Goal: Task Accomplishment & Management: Manage account settings

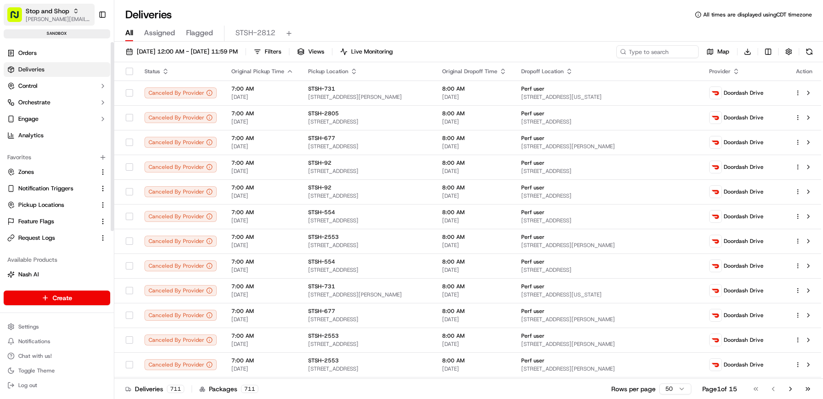
click at [46, 22] on span "[PERSON_NAME][EMAIL_ADDRESS][DOMAIN_NAME]" at bounding box center [58, 19] width 65 height 7
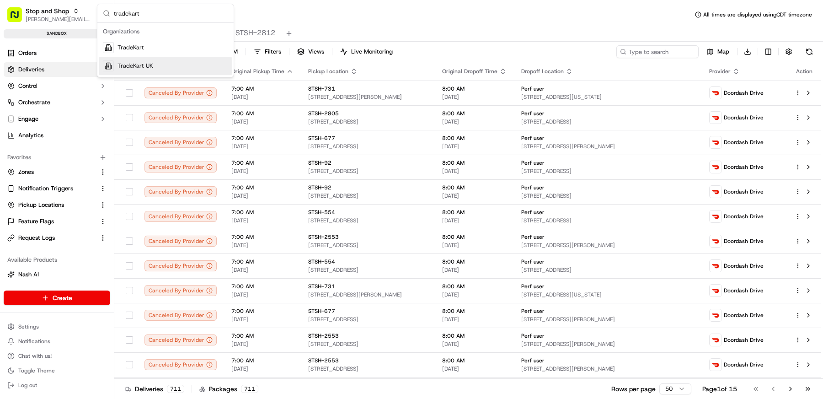
type input "tradekart"
click at [155, 63] on div "TradeKart UK" at bounding box center [165, 66] width 133 height 18
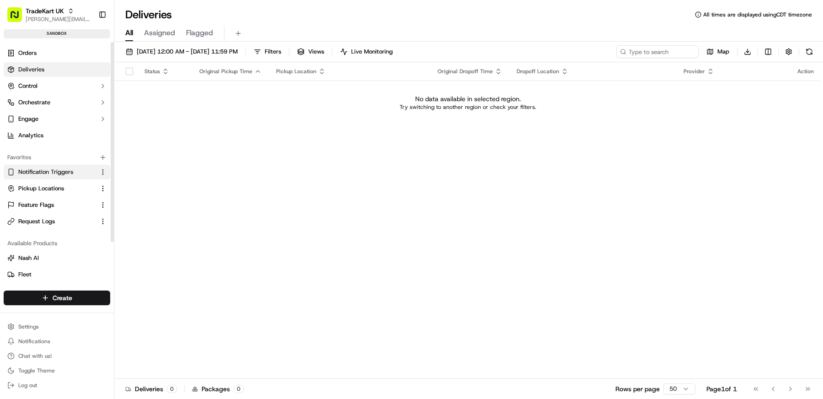
click at [51, 170] on span "Notification Triggers" at bounding box center [45, 172] width 55 height 8
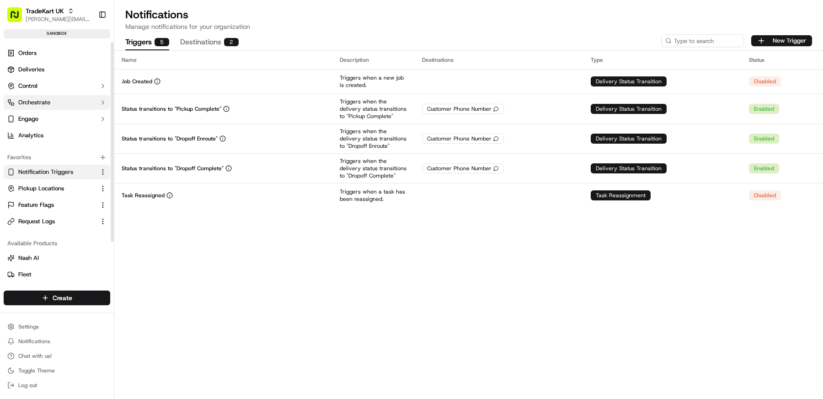
click at [45, 102] on span "Orchestrate" at bounding box center [34, 102] width 32 height 8
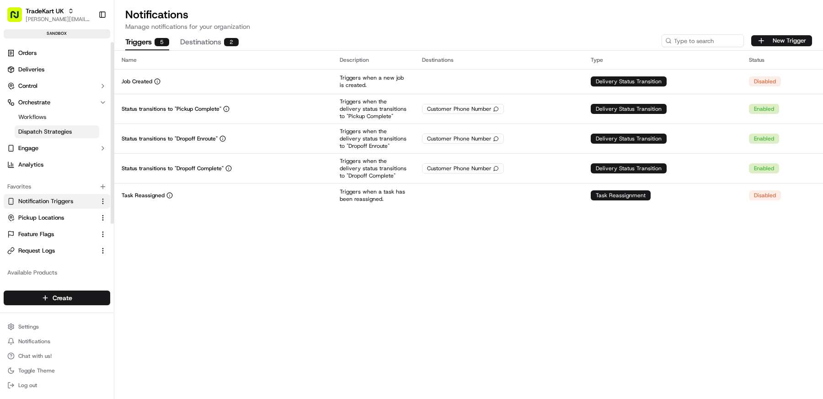
click at [49, 131] on span "Dispatch Strategies" at bounding box center [44, 132] width 53 height 8
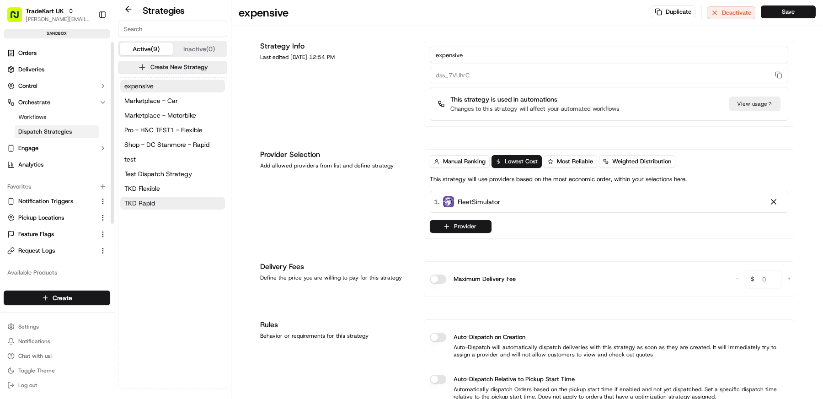
click at [169, 208] on button "TKD Rapid" at bounding box center [172, 203] width 105 height 13
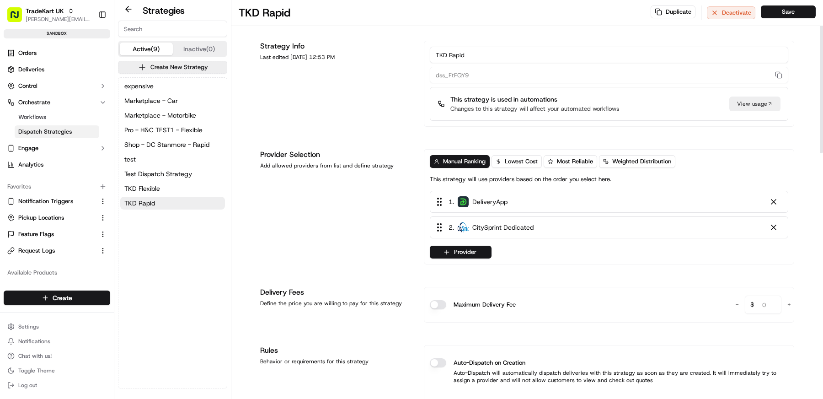
click at [770, 232] on div "2 . CitySprint Dedicated" at bounding box center [609, 227] width 358 height 22
click at [776, 223] on div at bounding box center [773, 227] width 9 height 9
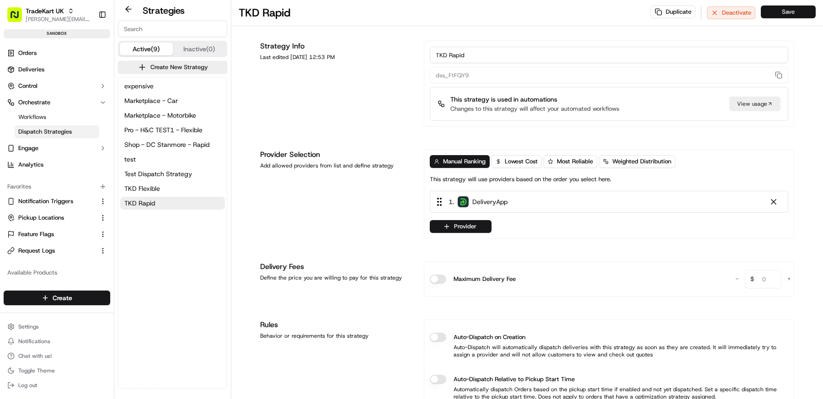
click at [800, 10] on button "Save" at bounding box center [788, 11] width 55 height 13
click at [48, 52] on link "Orders" at bounding box center [57, 53] width 107 height 15
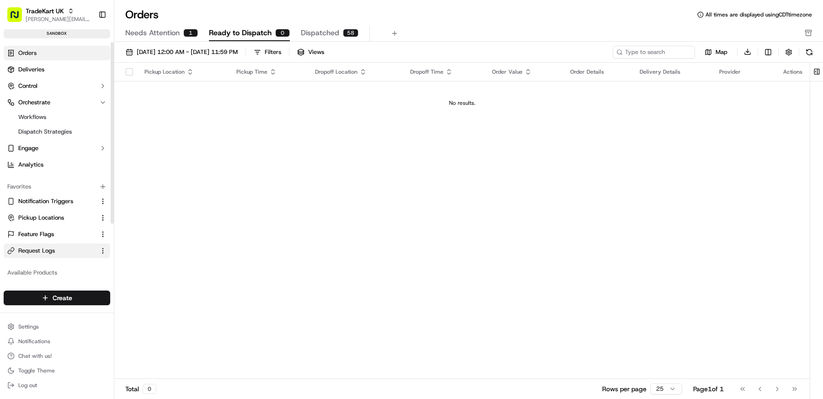
click at [48, 245] on button "Request Logs" at bounding box center [57, 250] width 107 height 15
click at [63, 248] on link "Request Logs" at bounding box center [51, 250] width 88 height 8
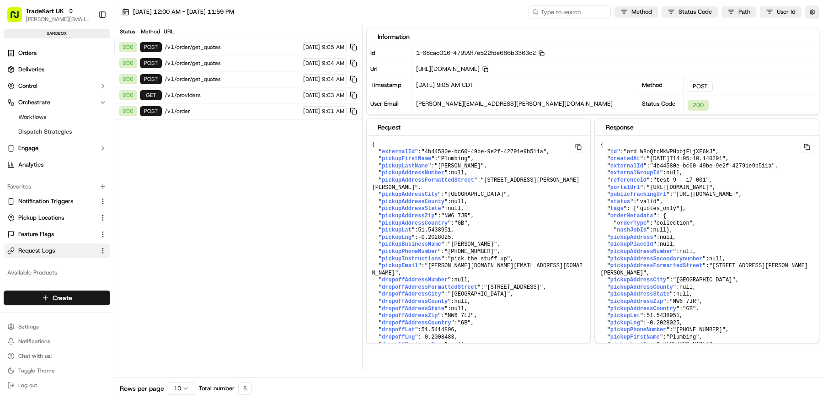
click at [223, 47] on span "/v1/order/get_quotes" at bounding box center [232, 46] width 134 height 7
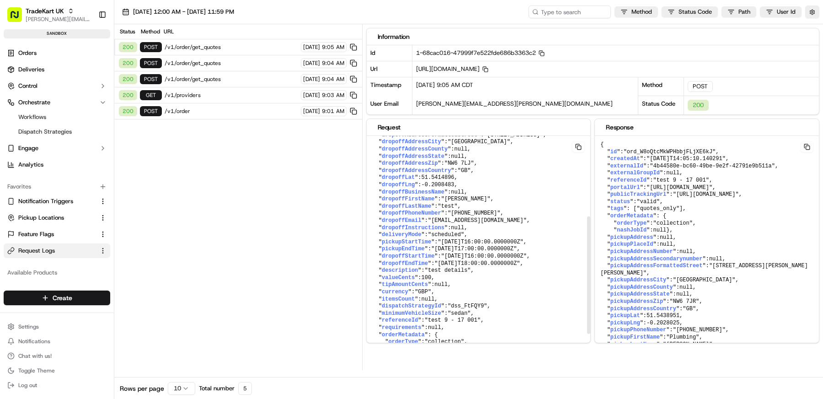
scroll to position [201, 0]
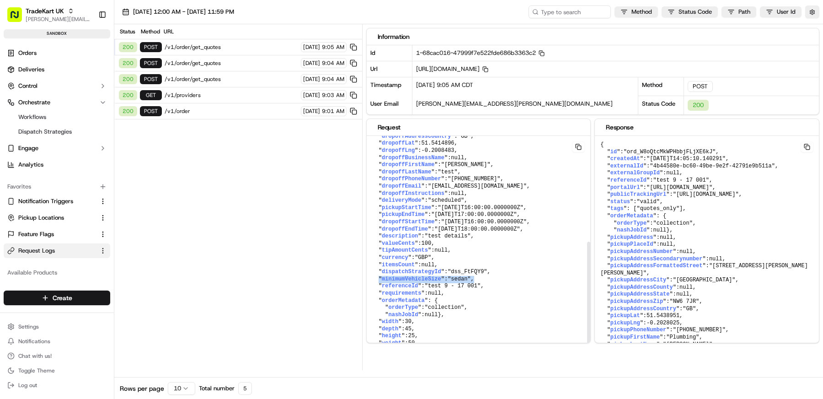
drag, startPoint x: 486, startPoint y: 261, endPoint x: 408, endPoint y: 267, distance: 78.0
click at [408, 267] on pre "{ " externalId ": "4b44580e-bc60-49be-9e2f-42791e9b511a" , " pickupFirstName ":…" at bounding box center [479, 154] width 224 height 410
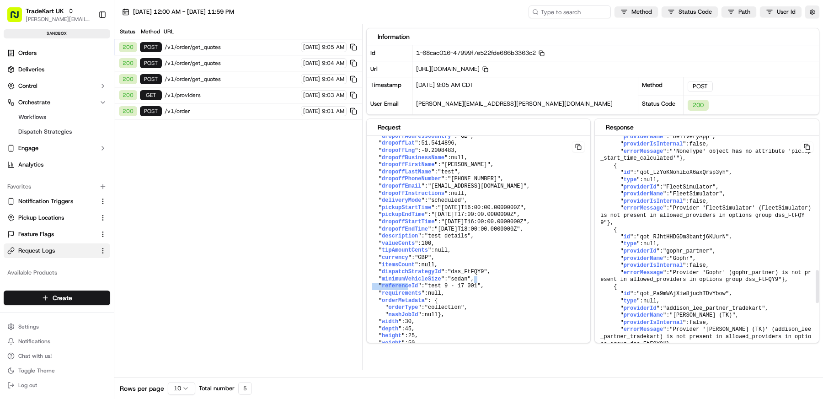
scroll to position [912, 0]
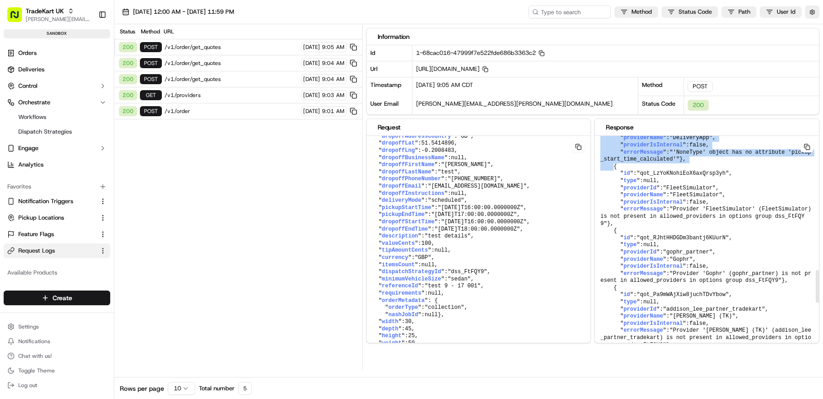
drag, startPoint x: 641, startPoint y: 230, endPoint x: 598, endPoint y: 173, distance: 71.1
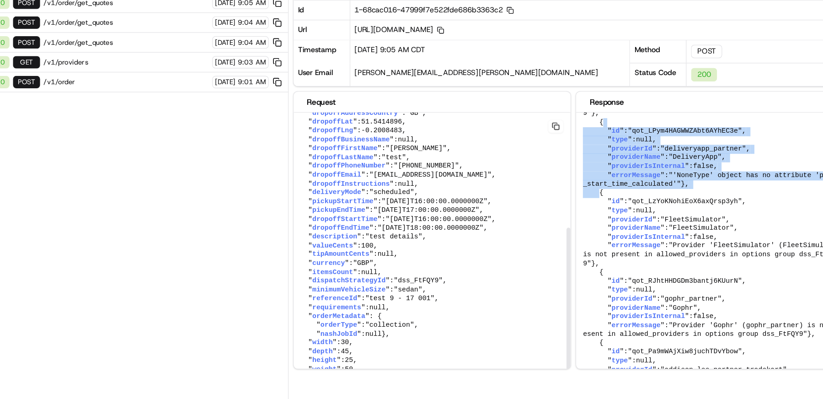
scroll to position [0, 0]
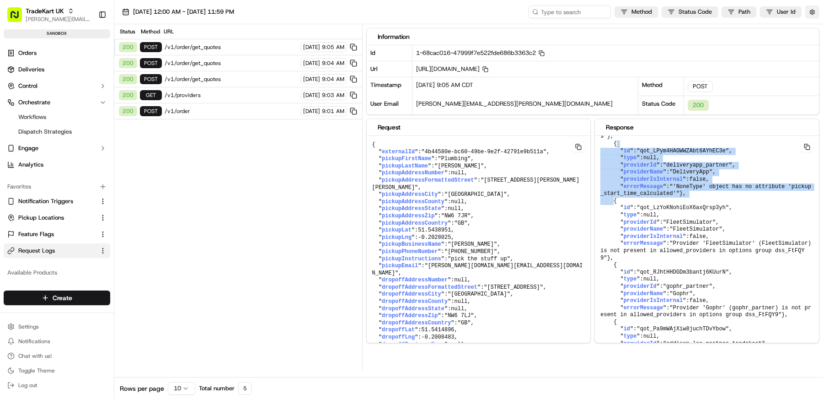
click at [812, 16] on button "button" at bounding box center [812, 11] width 14 height 13
click at [813, 28] on button "Display Only Provider Logs" at bounding box center [813, 28] width 7 height 7
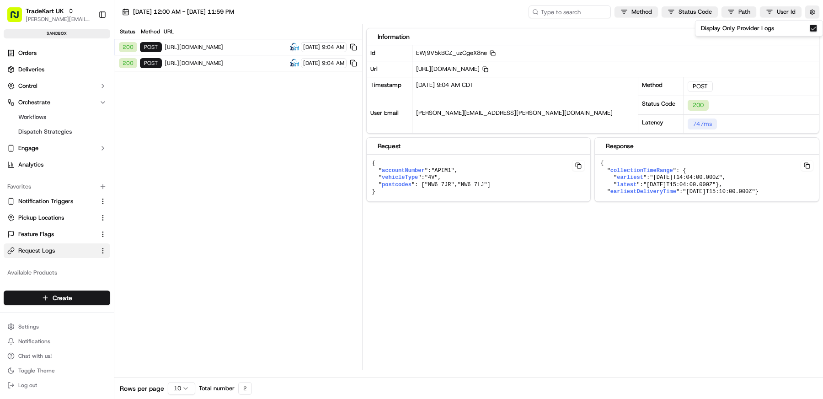
click at [815, 28] on button "Display Only Provider Logs" at bounding box center [813, 28] width 7 height 7
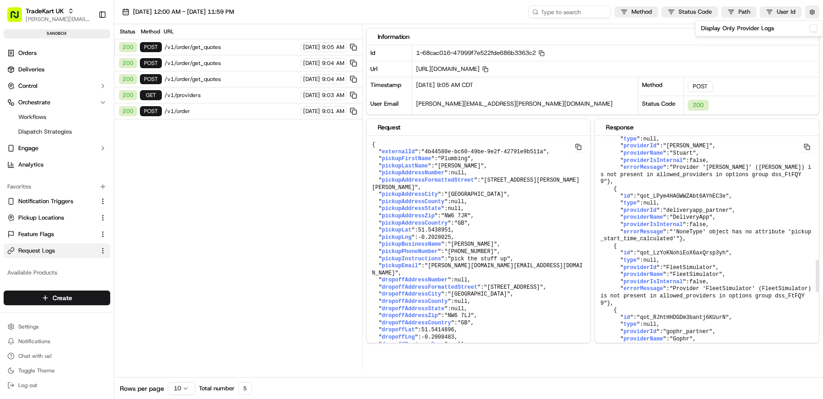
scroll to position [857, 0]
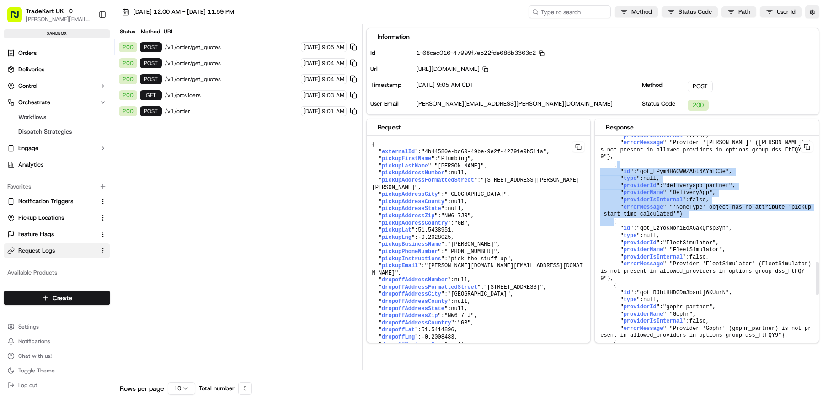
drag, startPoint x: 622, startPoint y: 285, endPoint x: 600, endPoint y: 227, distance: 61.6
copy pre "{ " id ": "qot_LPym4HAGWWZAbt6AYhEC3e" , " type ": null , " providerId ": "deli…"
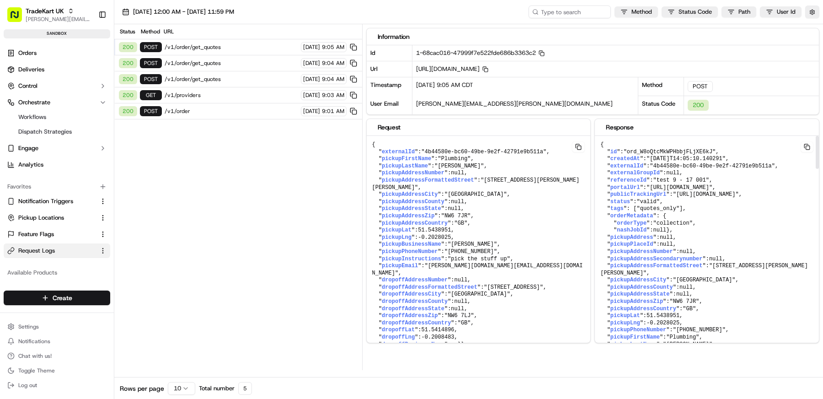
click at [681, 151] on span ""ord_W8oQtcMkWPHbbjFLjXE6kJ"" at bounding box center [670, 152] width 92 height 6
copy span "ord_W8oQtcMkWPHbbjFLjXE6kJ"
click at [662, 191] on span ""[URL][DOMAIN_NAME]"" at bounding box center [680, 187] width 66 height 6
click at [236, 63] on span "/v1/order/get_quotes" at bounding box center [232, 62] width 134 height 7
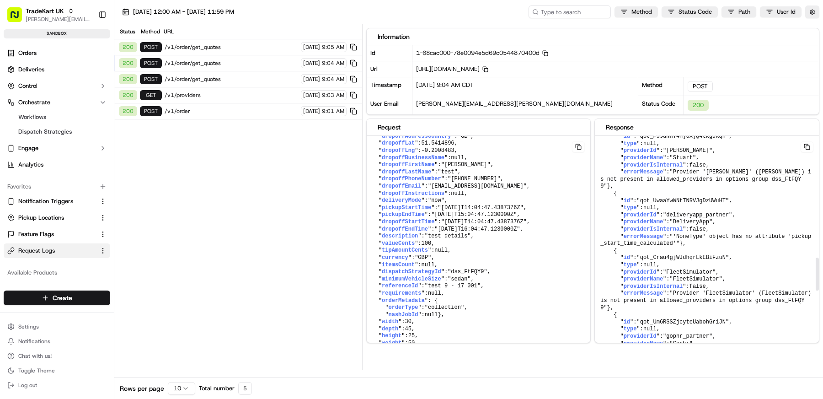
scroll to position [828, 0]
click at [245, 76] on span "/v1/order/get_quotes" at bounding box center [232, 78] width 134 height 7
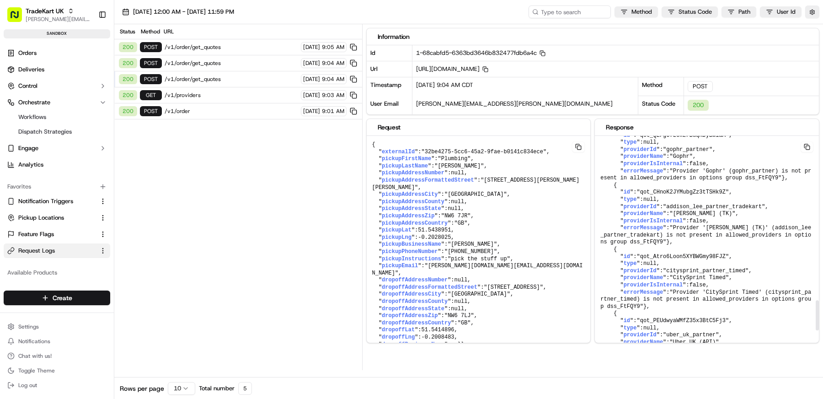
scroll to position [1186, 0]
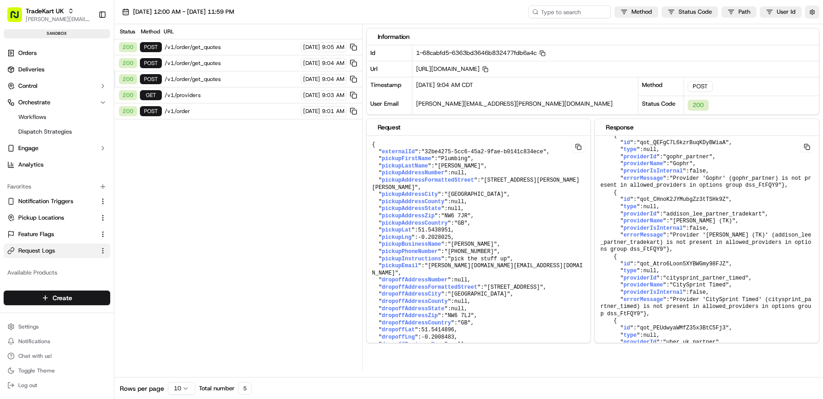
click at [224, 39] on div "200 POST /v1/order/get_quotes [DATE] 9:05 AM" at bounding box center [238, 47] width 248 height 16
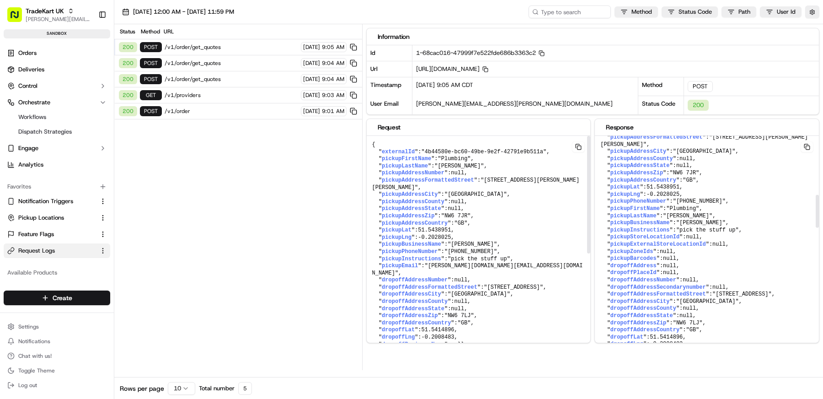
scroll to position [0, 0]
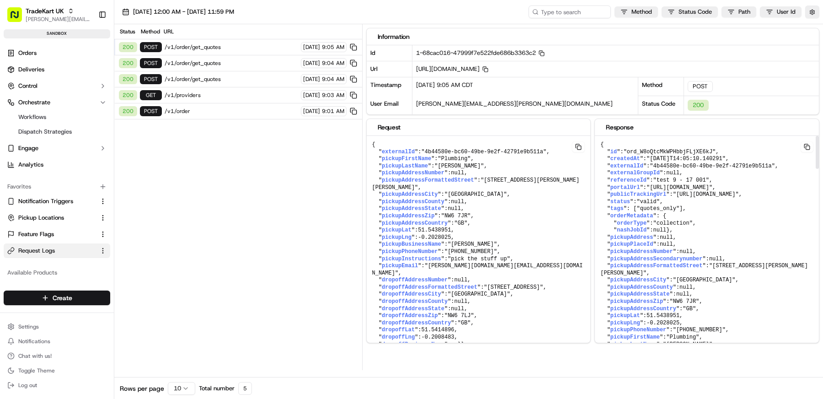
click at [677, 152] on span ""ord_W8oQtcMkWPHbbjFLjXE6kJ"" at bounding box center [670, 152] width 92 height 6
click at [677, 149] on span ""ord_W8oQtcMkWPHbbjFLjXE6kJ"" at bounding box center [670, 152] width 92 height 6
copy span "ord_W8oQtcMkWPHbbjFLjXE6kJ"
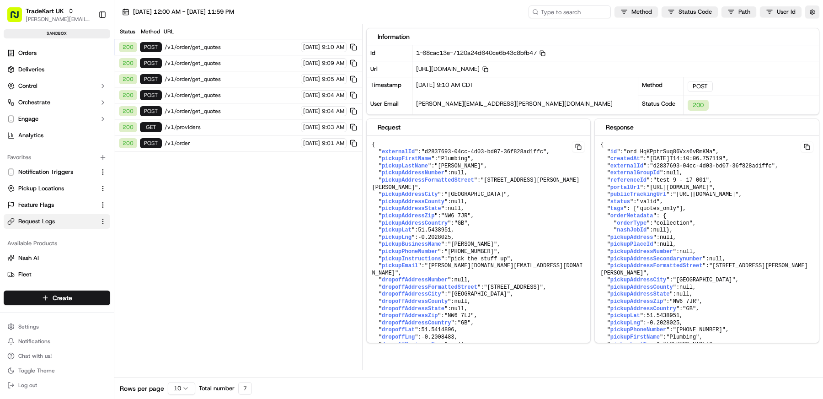
click at [228, 42] on div "200 POST /v1/order/get_quotes 09/17/2025 9:10 AM" at bounding box center [238, 47] width 248 height 16
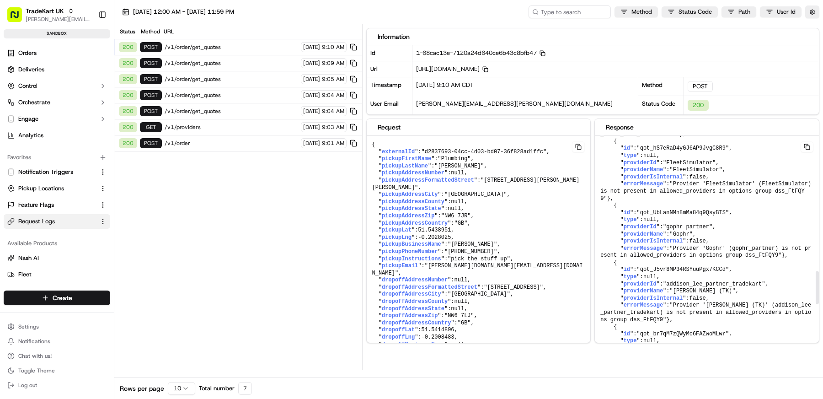
scroll to position [905, 0]
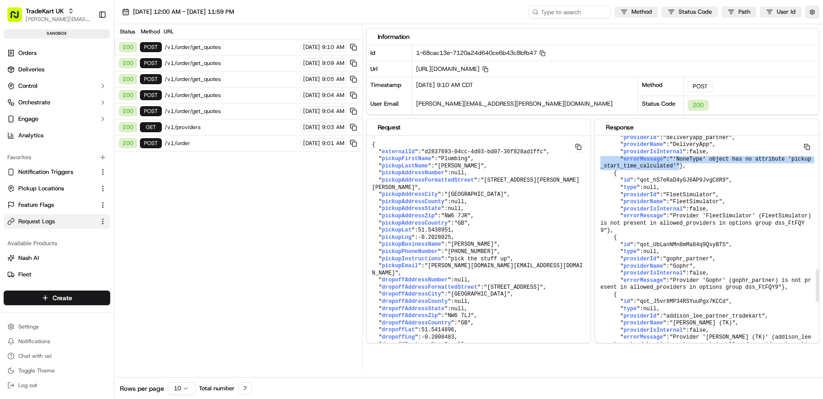
drag, startPoint x: 691, startPoint y: 229, endPoint x: 597, endPoint y: 222, distance: 94.9
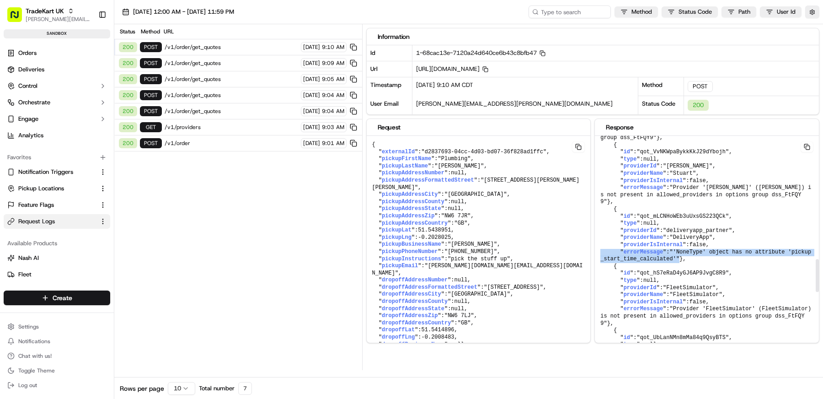
scroll to position [809, 0]
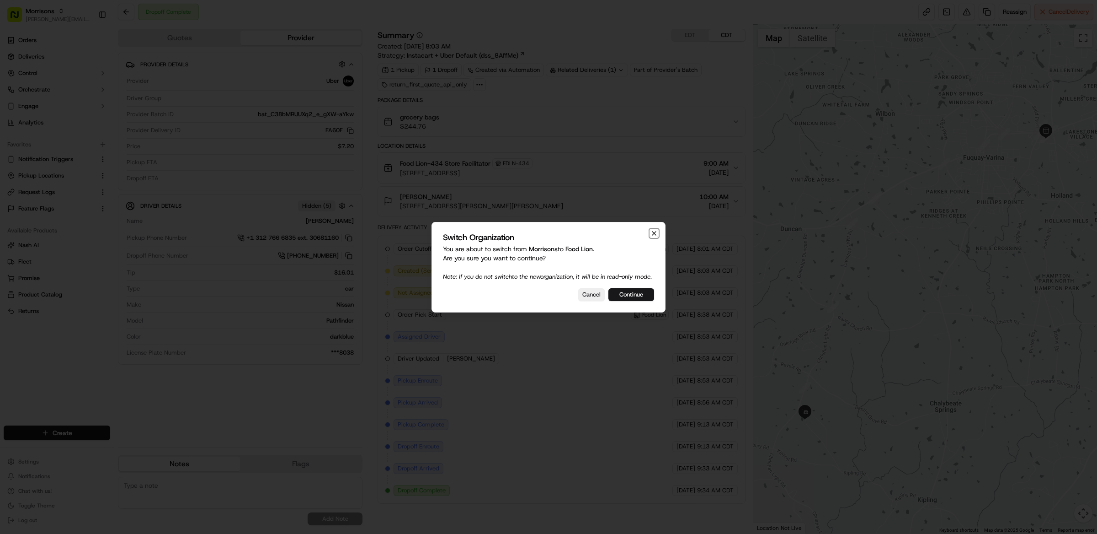
click at [657, 230] on icon "button" at bounding box center [654, 233] width 7 height 7
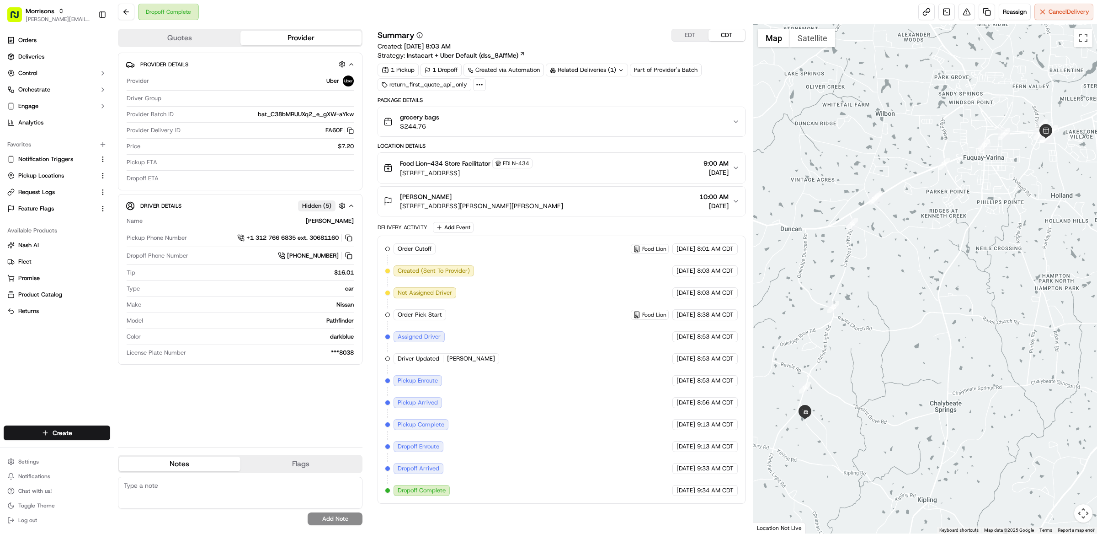
click at [562, 40] on div "Summary EDT CDT" at bounding box center [562, 35] width 368 height 13
